Goal: Task Accomplishment & Management: Use online tool/utility

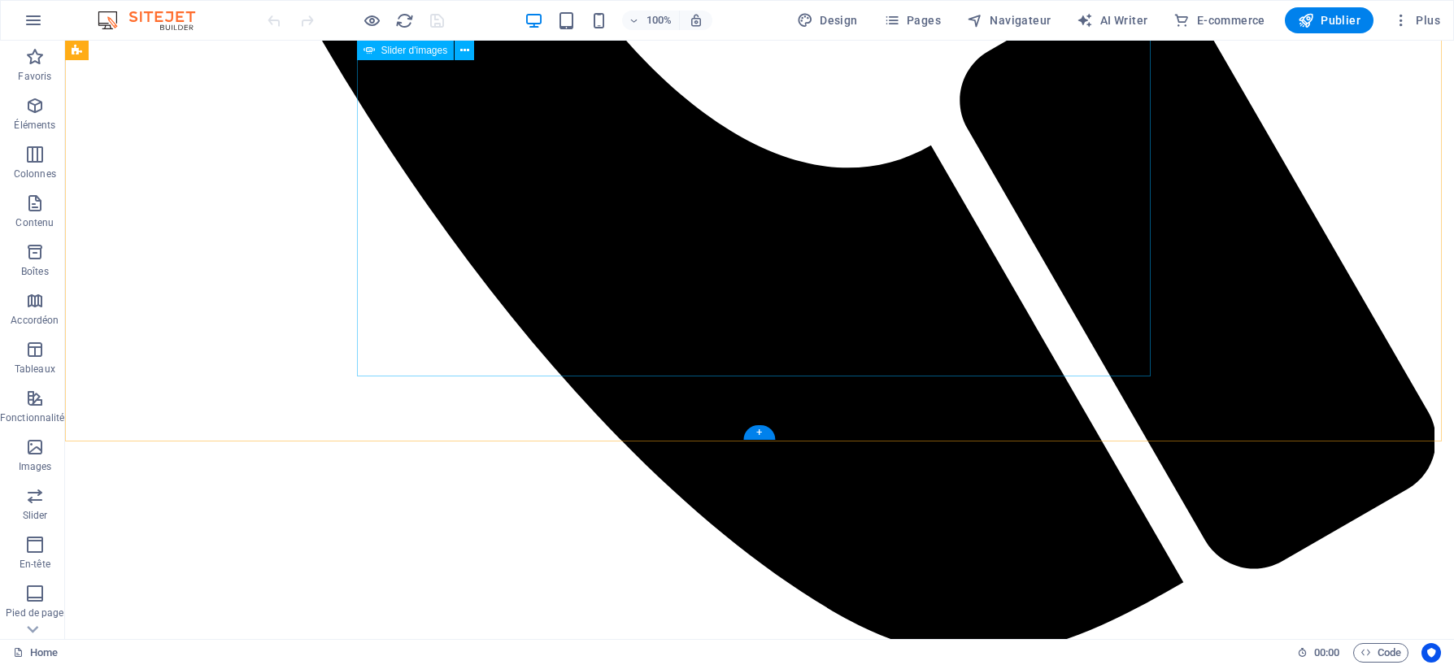
scroll to position [1178, 0]
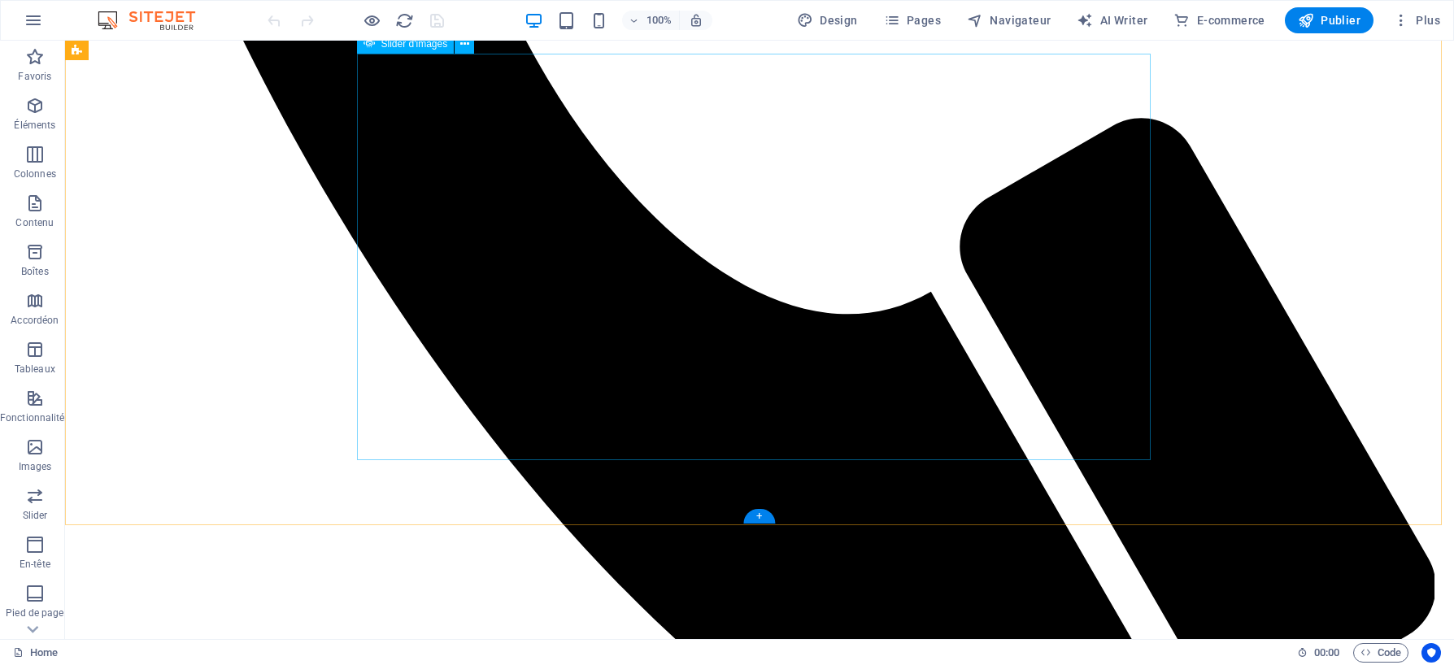
select select "ms"
select select "s"
select select "progressive"
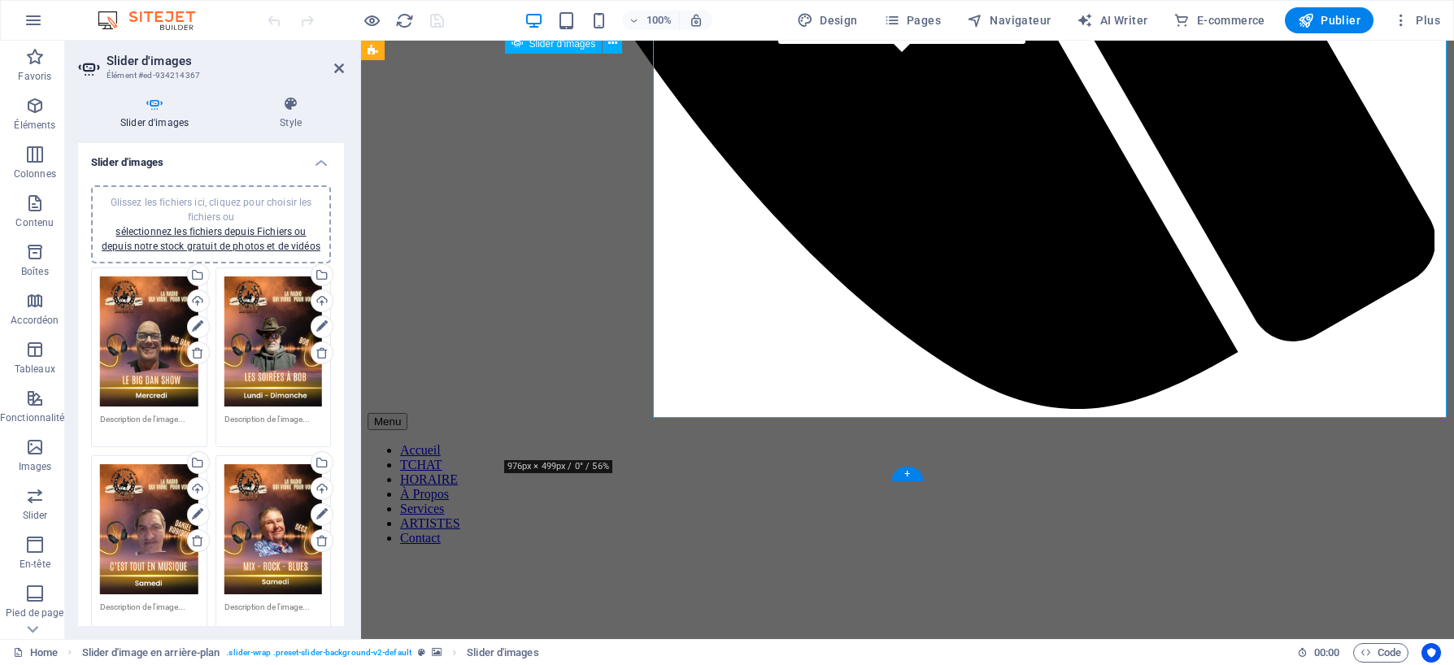
scroll to position [1220, 0]
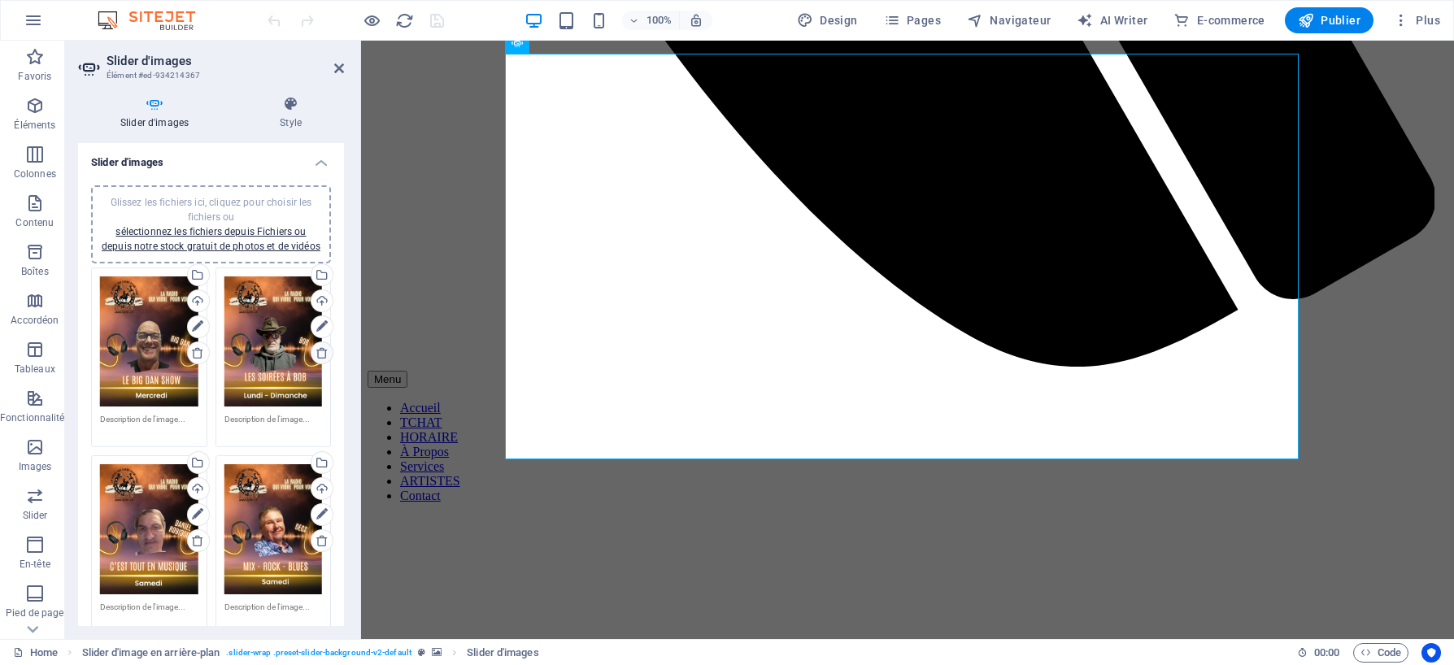
click at [315, 347] on icon at bounding box center [321, 352] width 13 height 13
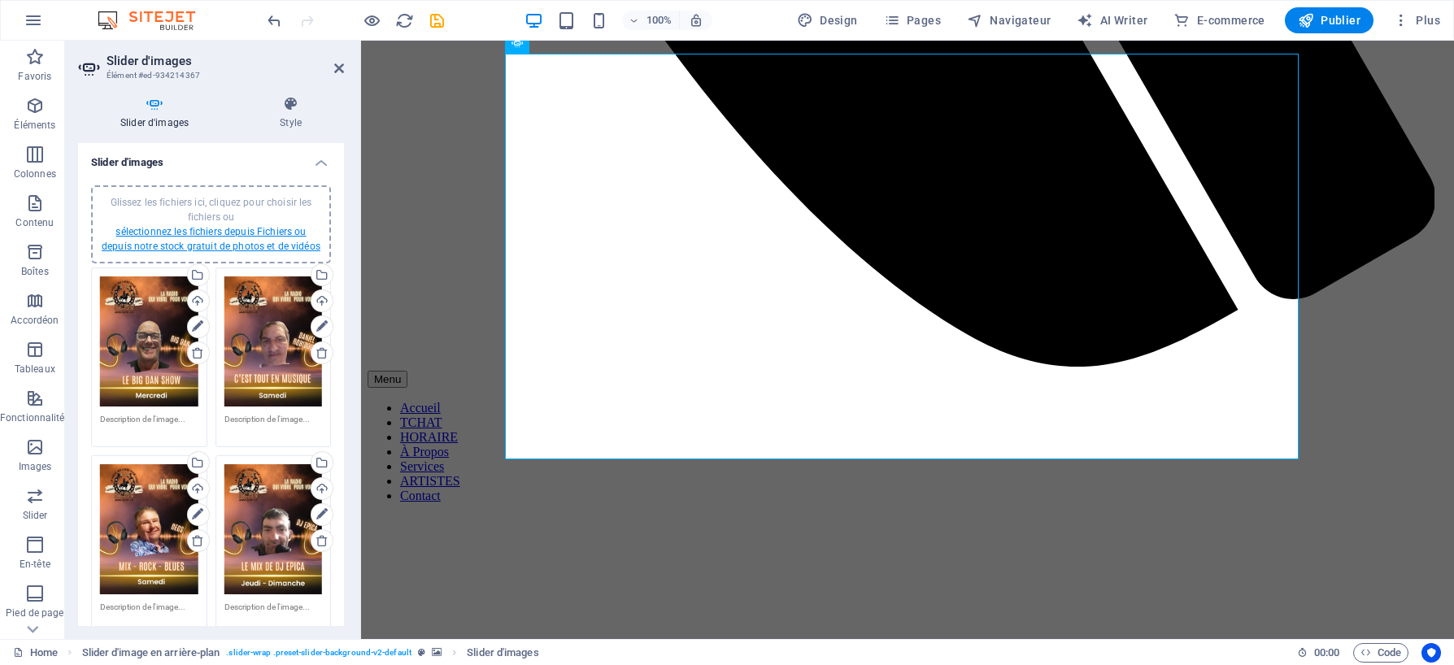
click at [176, 234] on link "sélectionnez les fichiers depuis Fichiers ou depuis notre stock gratuit de phot…" at bounding box center [211, 239] width 219 height 26
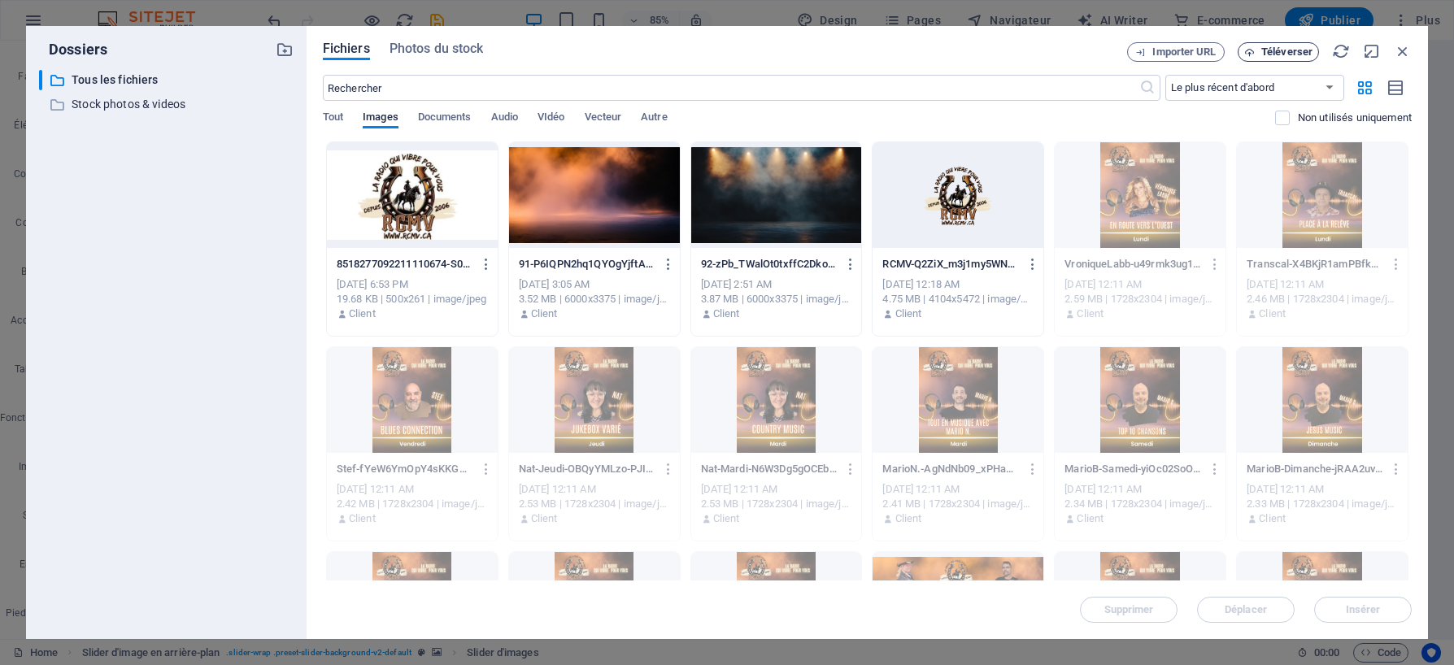
click at [1299, 48] on span "Téléverser" at bounding box center [1286, 52] width 51 height 10
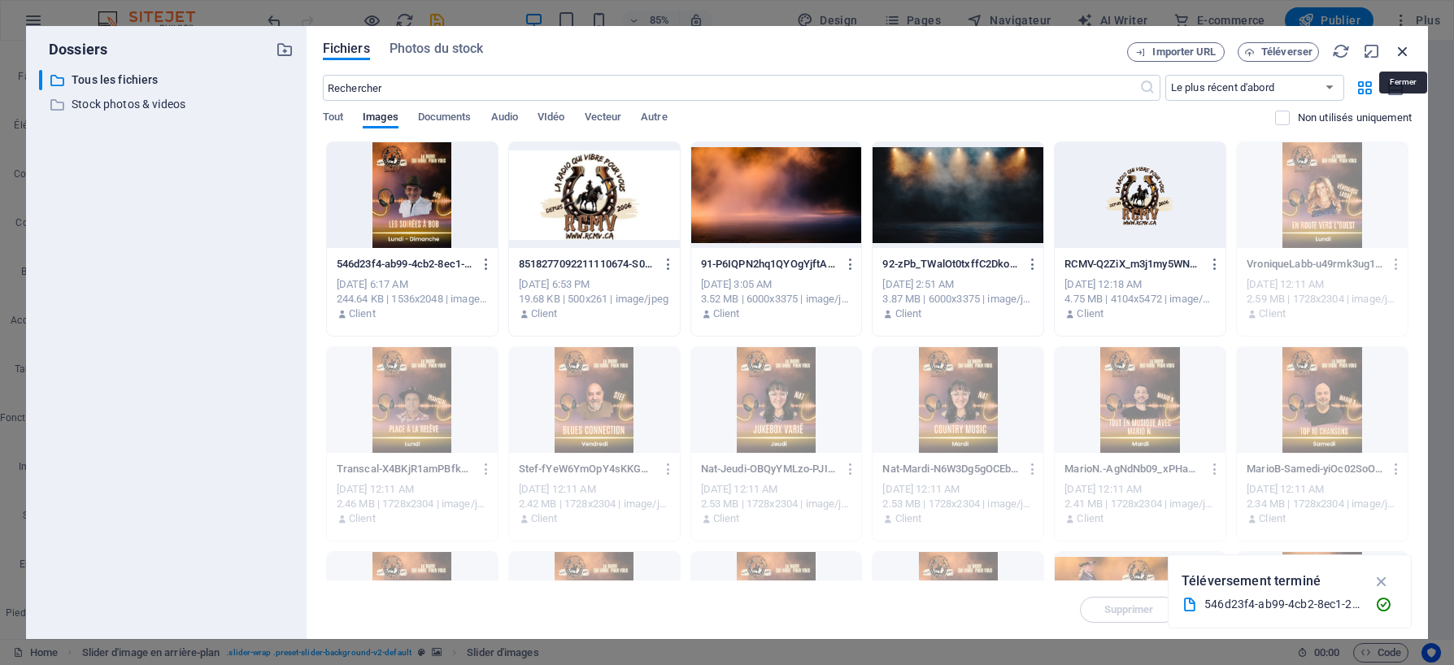
click at [1407, 51] on icon "button" at bounding box center [1403, 51] width 18 height 18
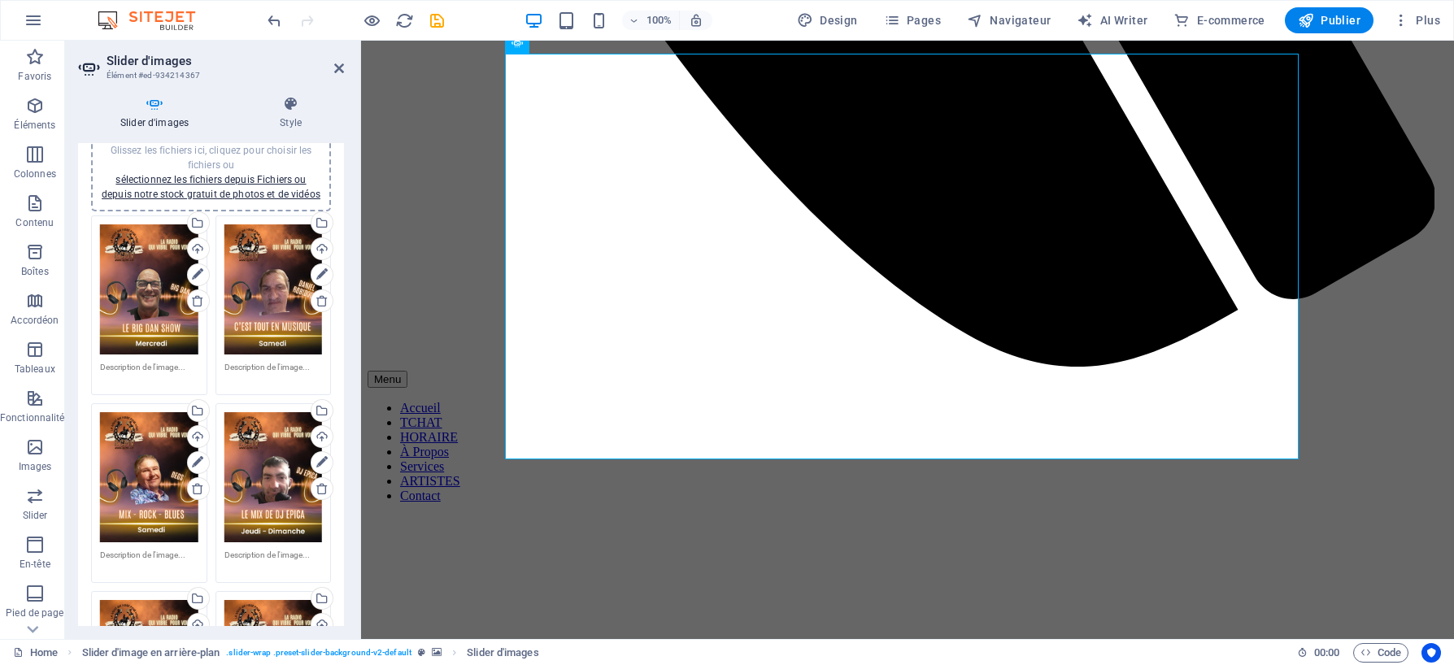
scroll to position [0, 0]
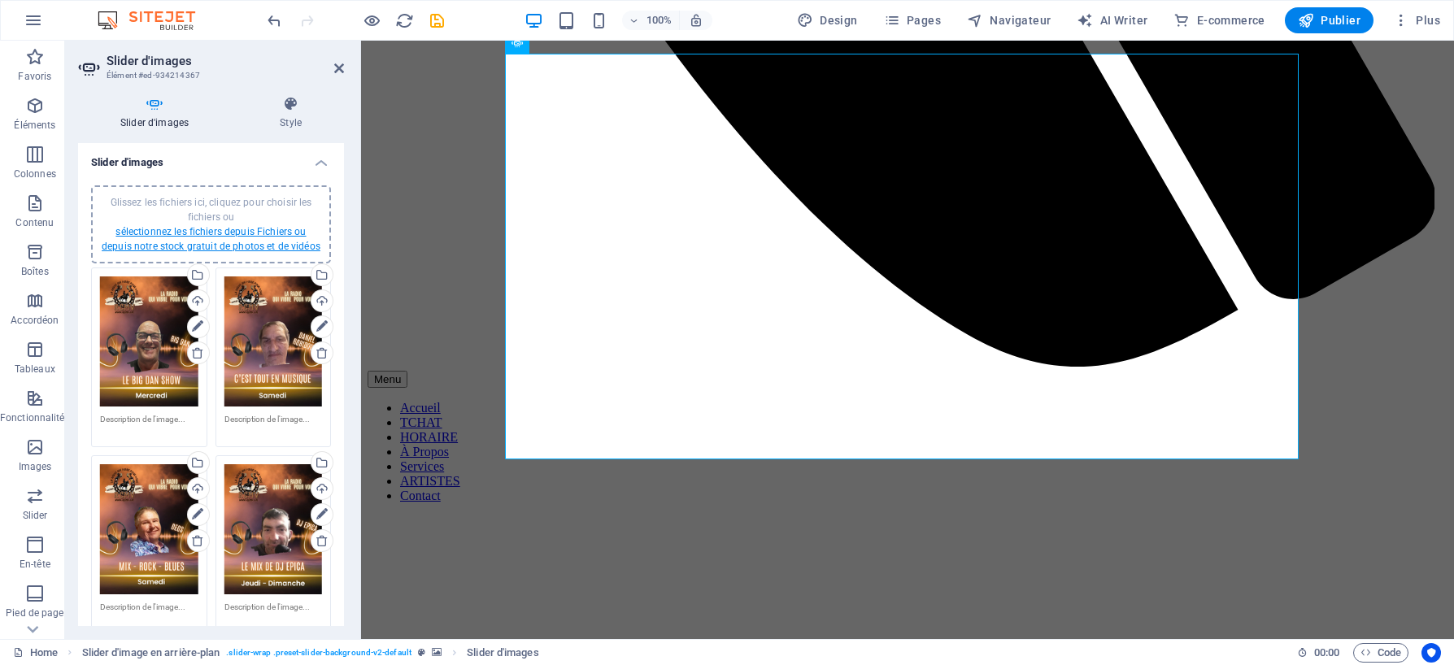
click at [267, 233] on link "sélectionnez les fichiers depuis Fichiers ou depuis notre stock gratuit de phot…" at bounding box center [211, 239] width 219 height 26
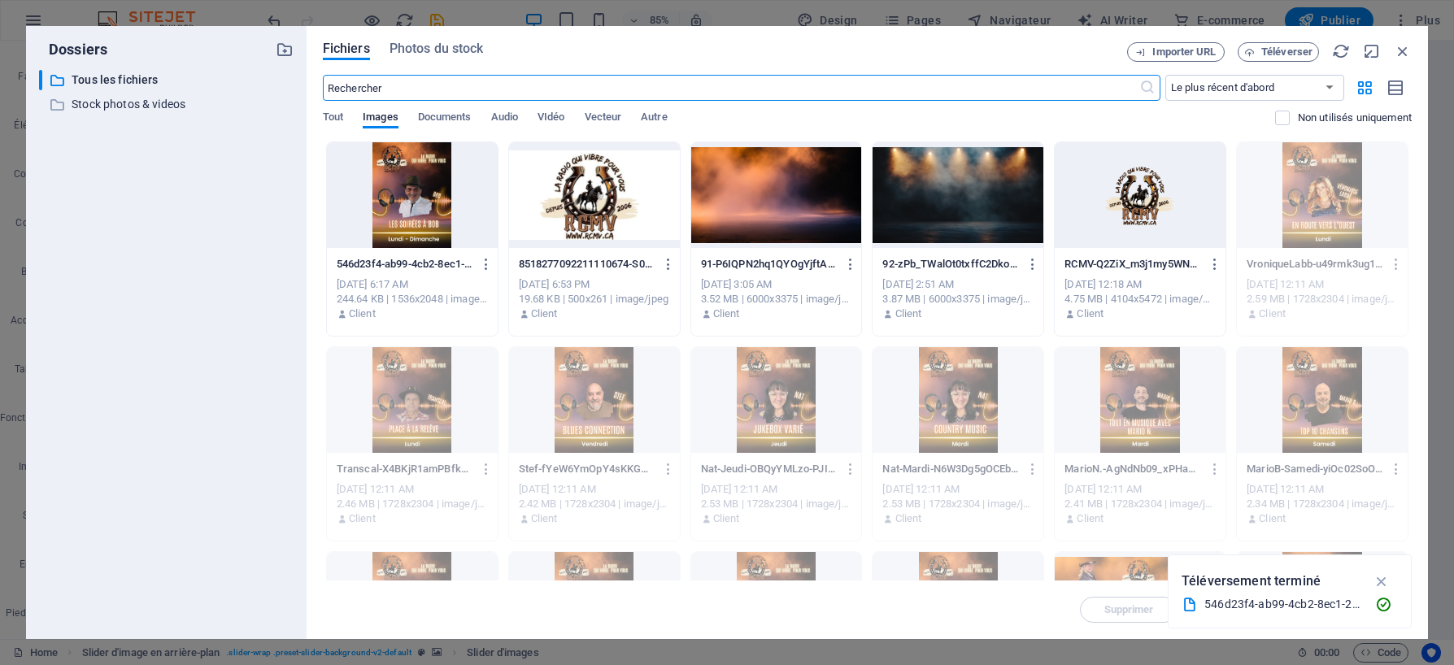
click at [418, 185] on div at bounding box center [412, 195] width 171 height 106
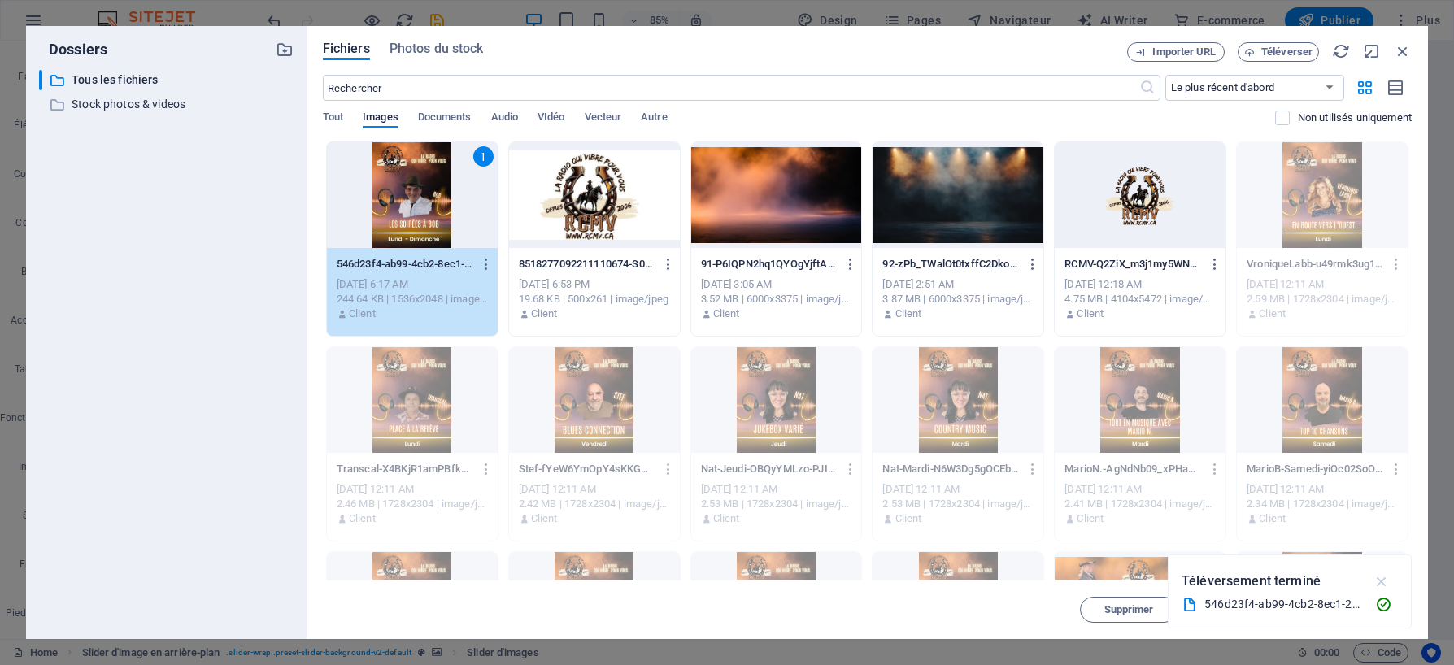
click at [1377, 581] on icon "button" at bounding box center [1381, 581] width 19 height 18
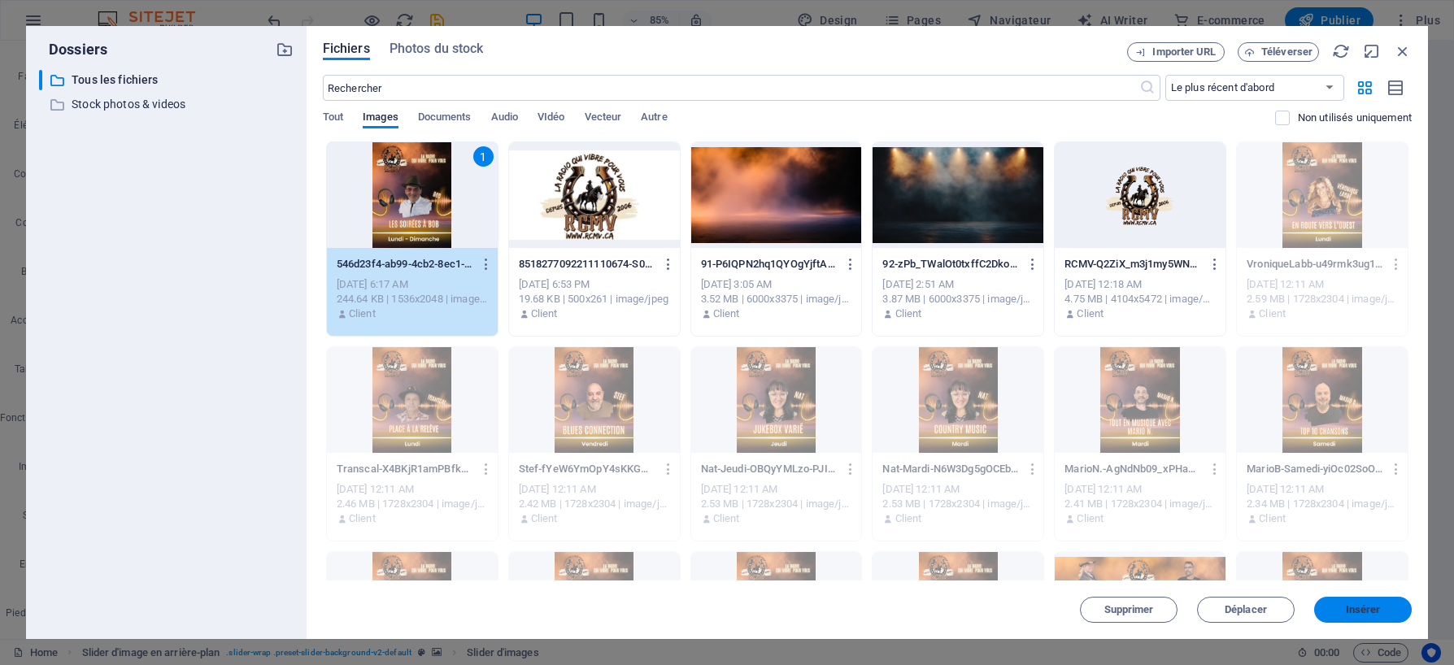
click at [1372, 609] on span "Insérer" at bounding box center [1363, 610] width 35 height 10
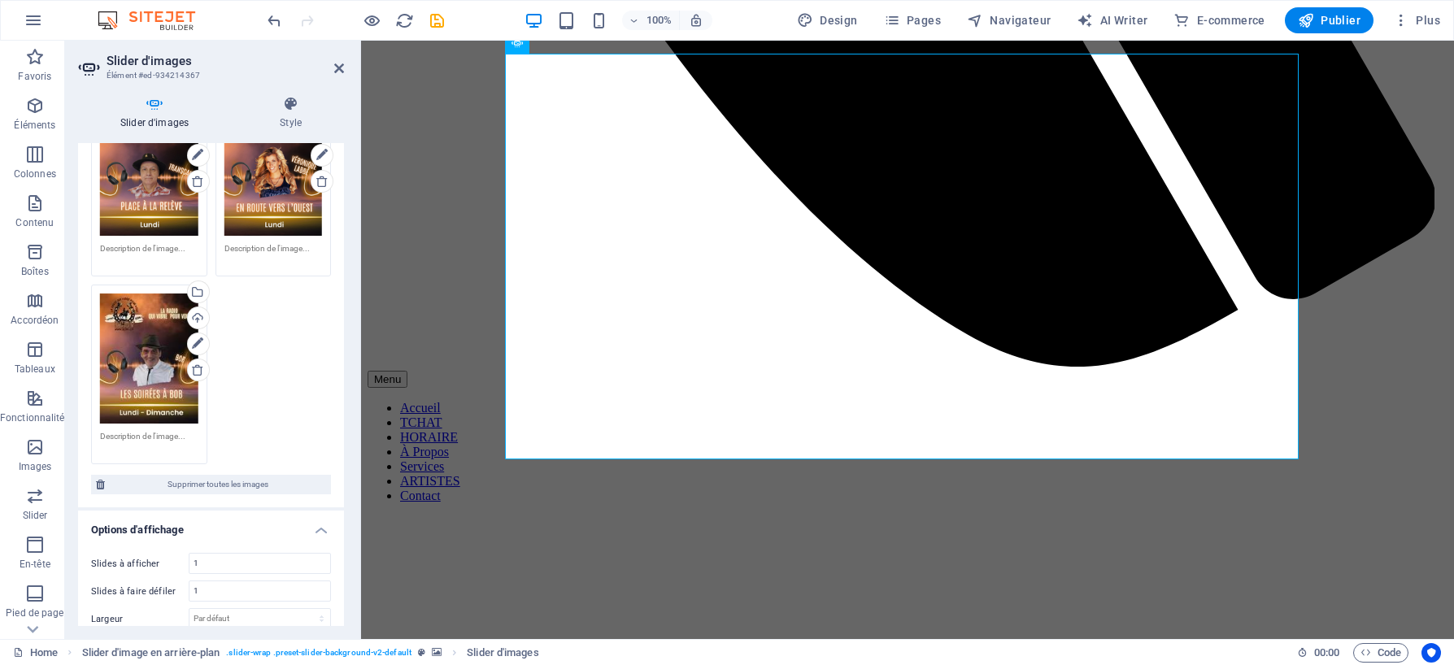
scroll to position [1870, 0]
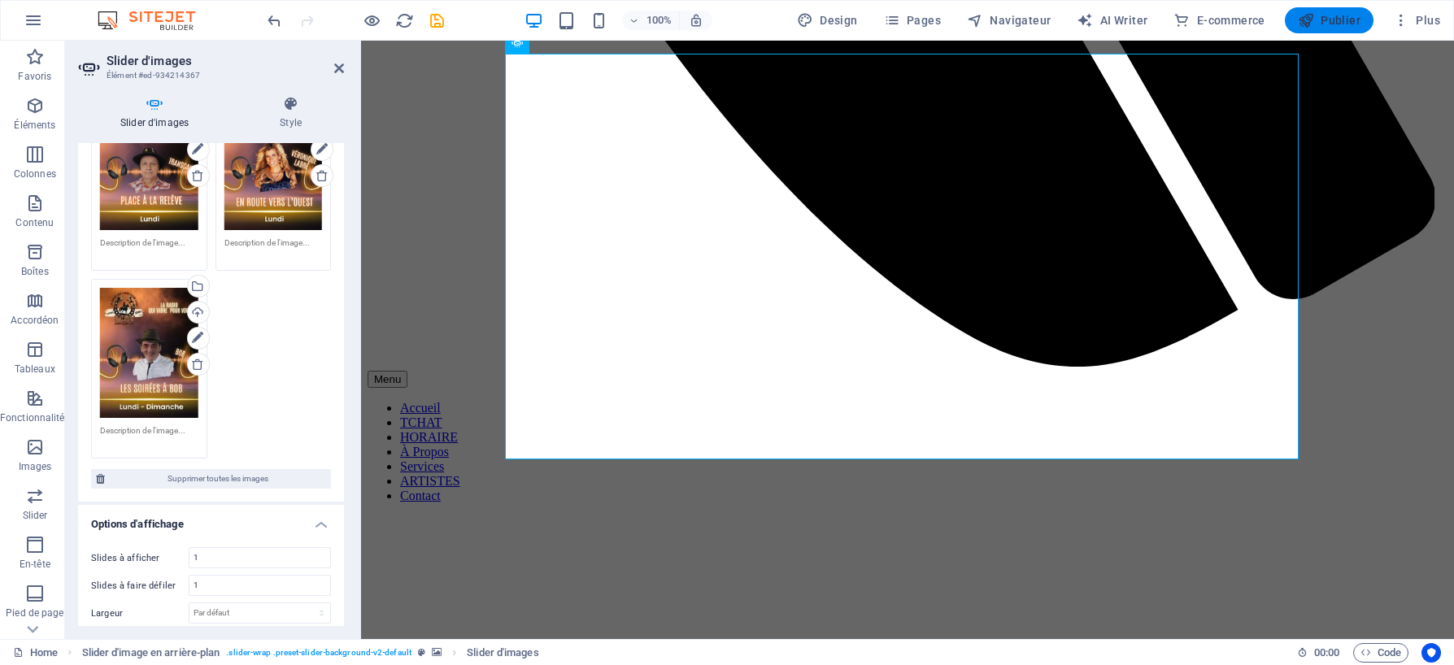
click at [1332, 20] on span "Publier" at bounding box center [1329, 20] width 63 height 16
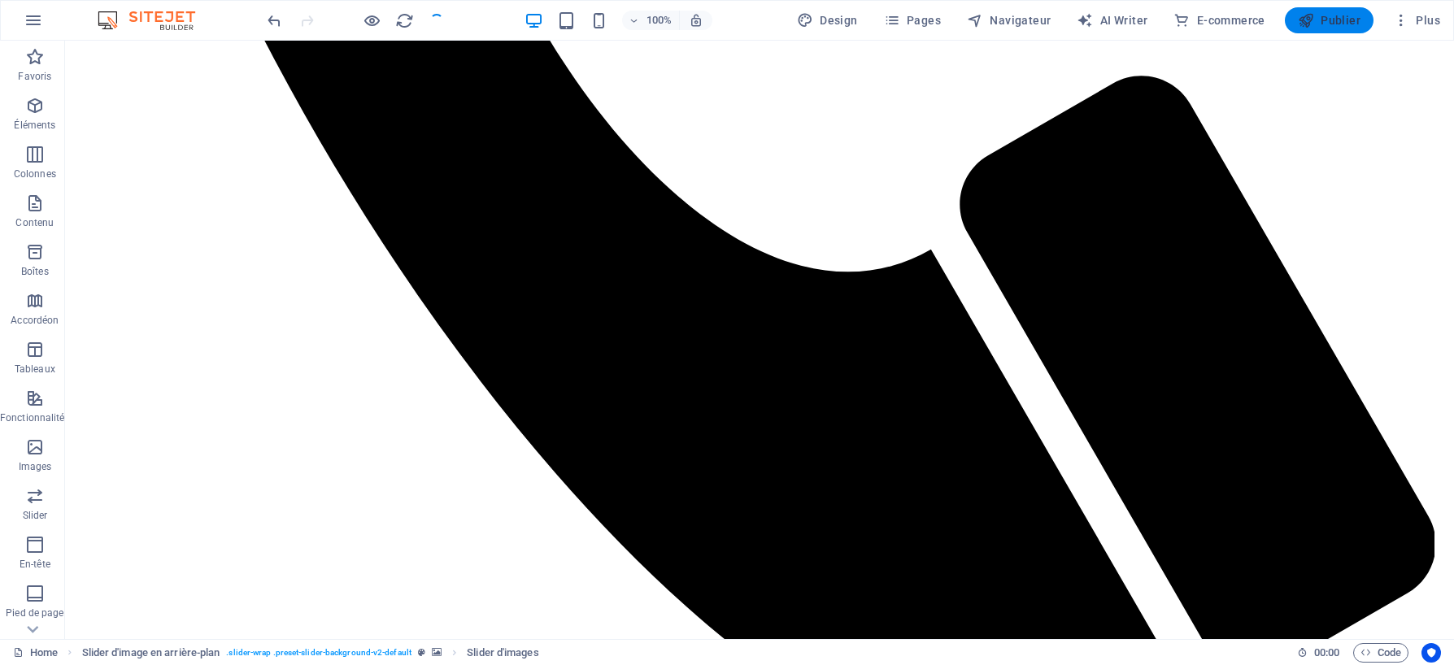
checkbox input "false"
